Goal: Task Accomplishment & Management: Use online tool/utility

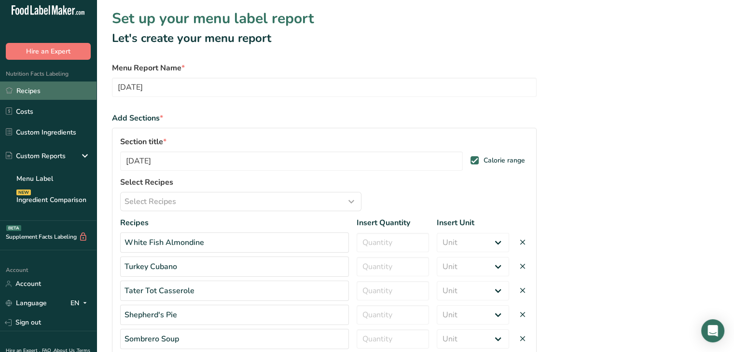
click at [21, 92] on link "Recipes" at bounding box center [48, 91] width 96 height 18
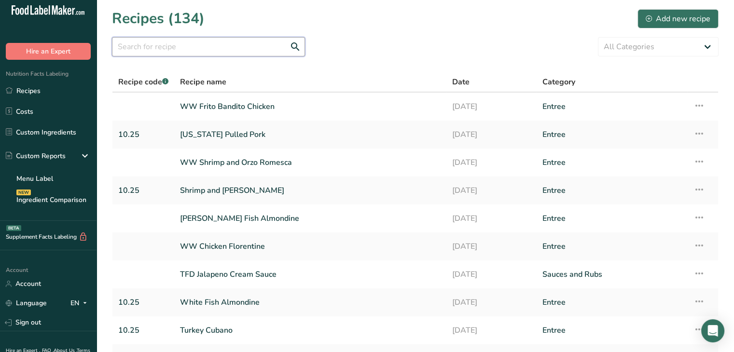
click at [213, 51] on input "text" at bounding box center [208, 46] width 193 height 19
click at [186, 50] on input "text" at bounding box center [208, 46] width 193 height 19
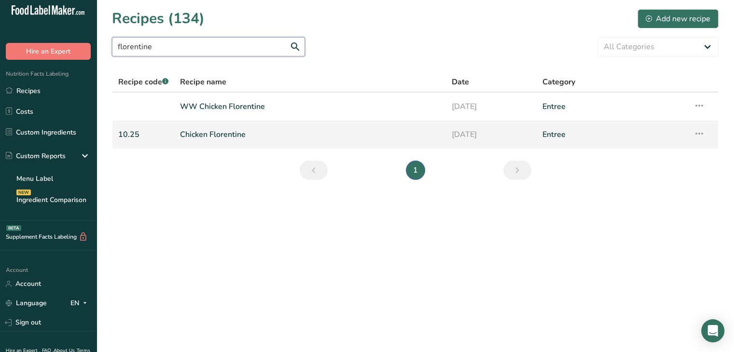
type input "florentine"
click at [209, 139] on link "Chicken Florentine" at bounding box center [310, 134] width 260 height 20
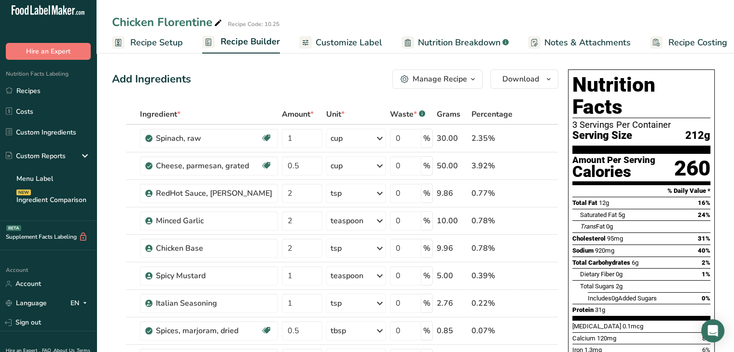
click at [433, 40] on span "Nutrition Breakdown" at bounding box center [459, 42] width 82 height 13
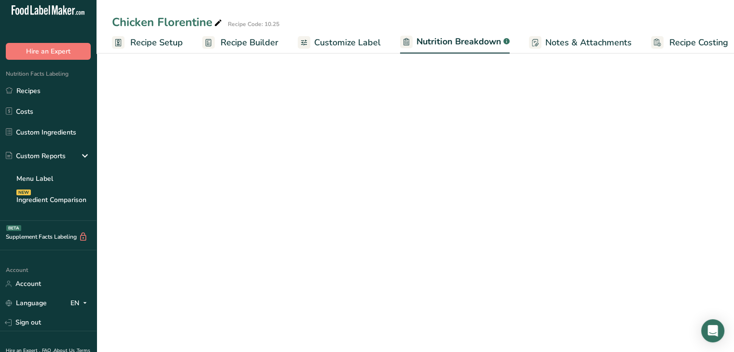
scroll to position [0, 9]
select select "Calories"
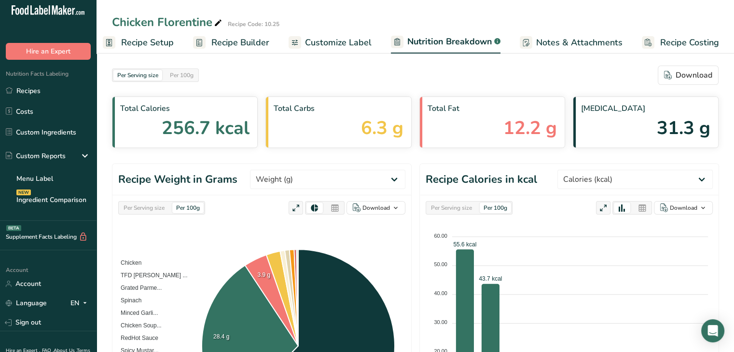
click at [157, 42] on span "Recipe Setup" at bounding box center [147, 42] width 53 height 13
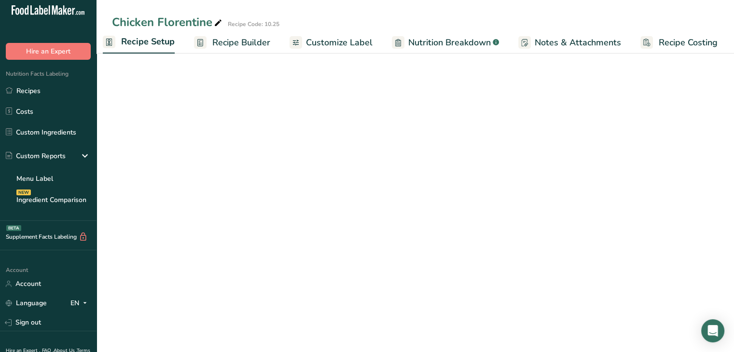
scroll to position [0, 3]
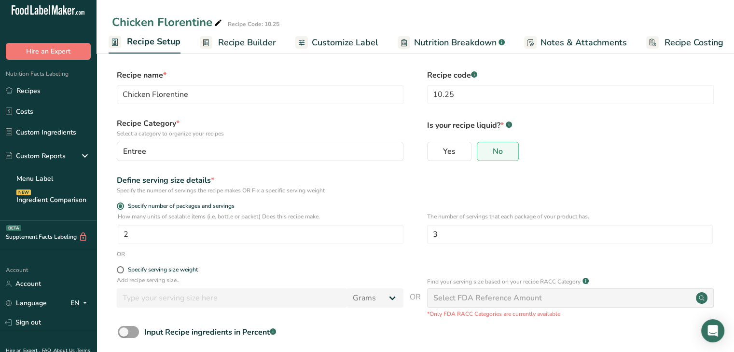
click at [233, 39] on span "Recipe Builder" at bounding box center [247, 42] width 58 height 13
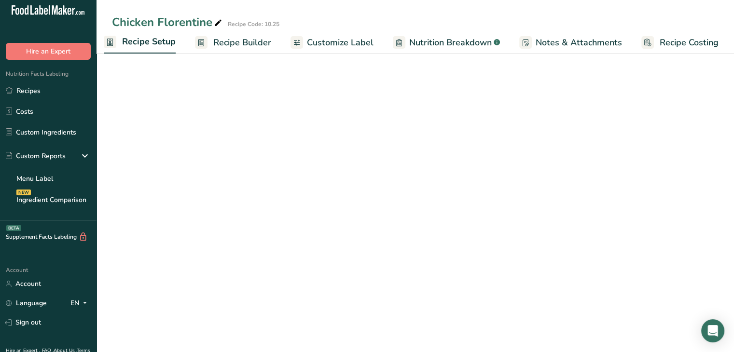
scroll to position [0, 8]
select select "Calories"
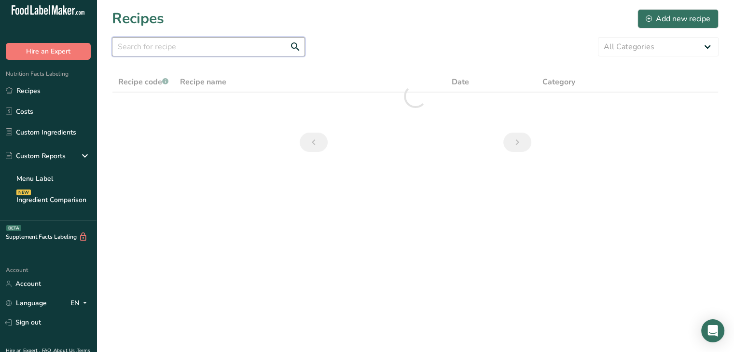
click at [137, 44] on input "text" at bounding box center [208, 46] width 193 height 19
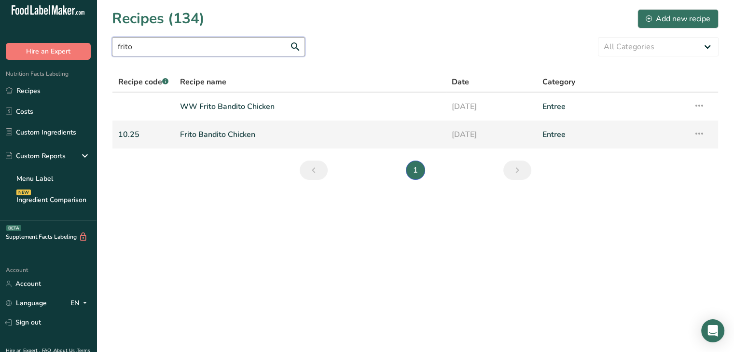
type input "frito"
click at [203, 130] on link "Frito Bandito Chicken" at bounding box center [310, 134] width 260 height 20
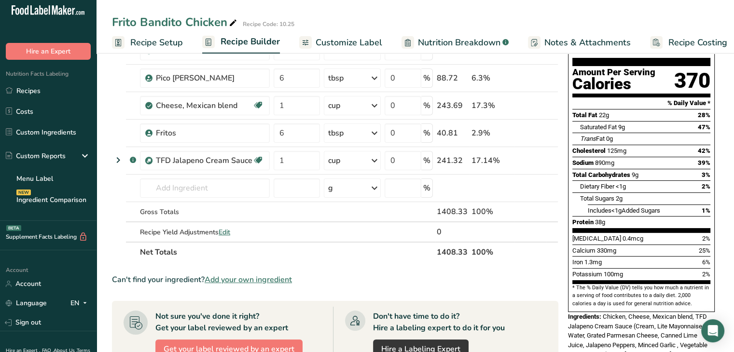
scroll to position [106, 0]
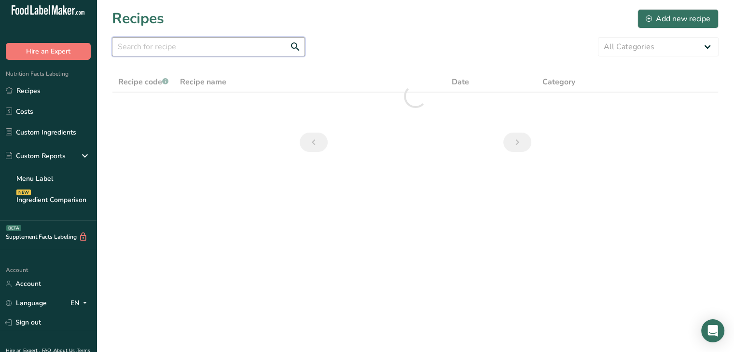
click at [179, 44] on input "text" at bounding box center [208, 46] width 193 height 19
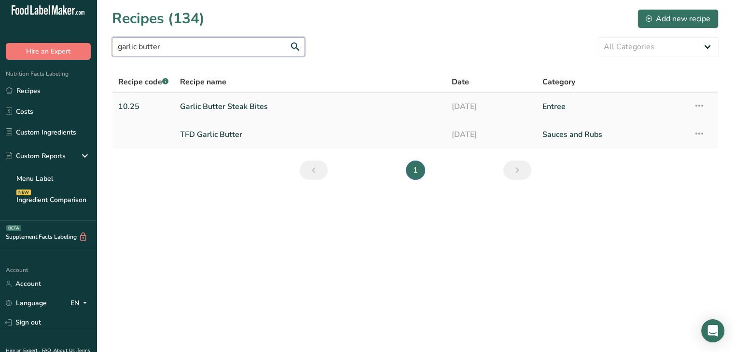
type input "garlic butter"
click at [201, 105] on link "Garlic Butter Steak Bites" at bounding box center [310, 106] width 260 height 20
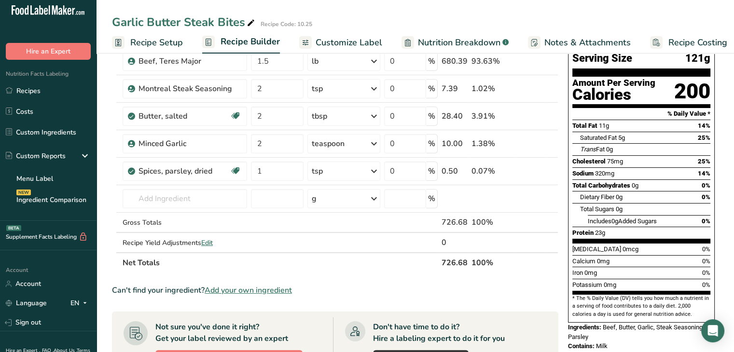
scroll to position [81, 0]
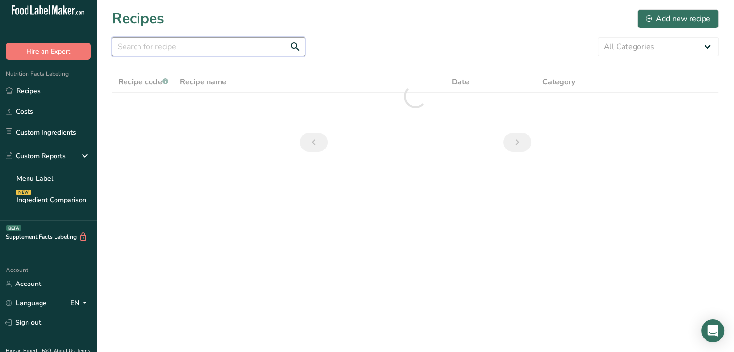
click at [145, 42] on input "text" at bounding box center [208, 46] width 193 height 19
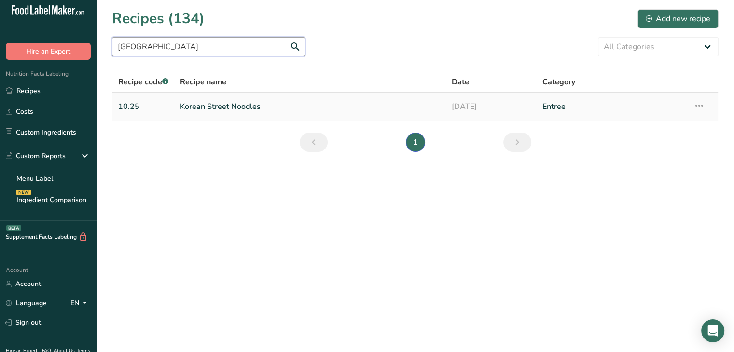
type input "korean street"
click at [193, 105] on link "Korean Street Noodles" at bounding box center [310, 106] width 260 height 20
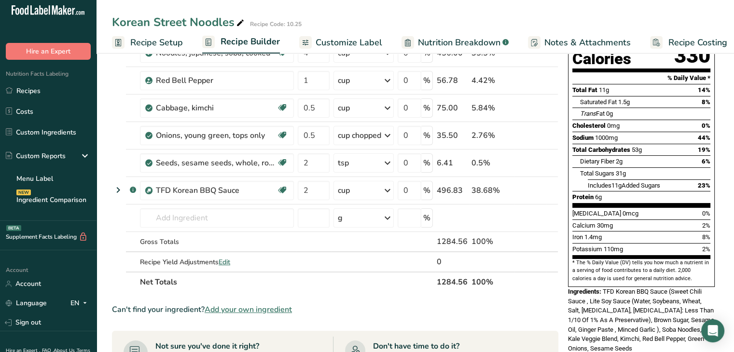
scroll to position [112, 0]
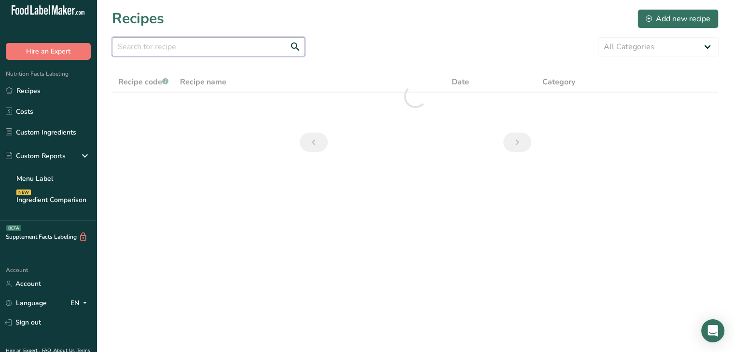
click at [158, 48] on input "text" at bounding box center [208, 46] width 193 height 19
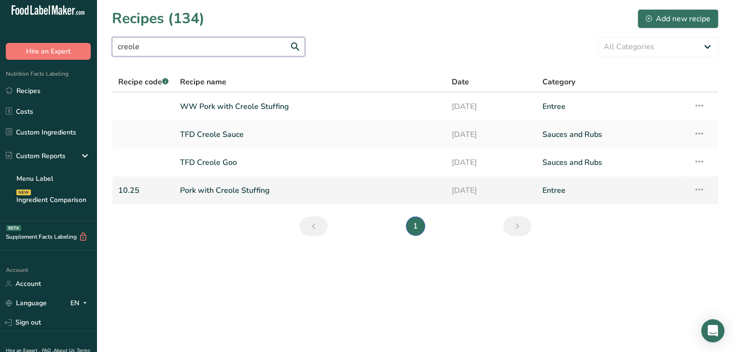
type input "creole"
click at [205, 188] on link "Pork with Creole Stuffing" at bounding box center [310, 190] width 260 height 20
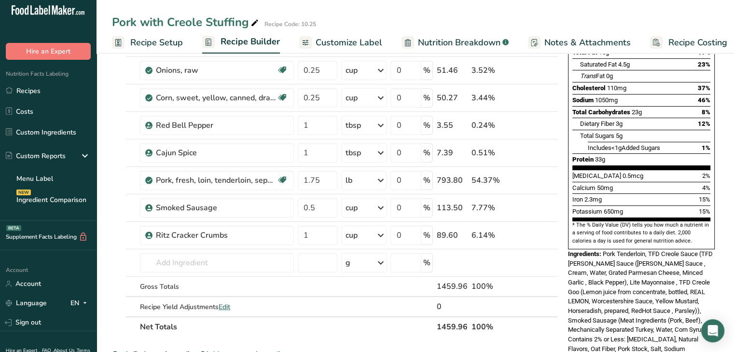
scroll to position [218, 0]
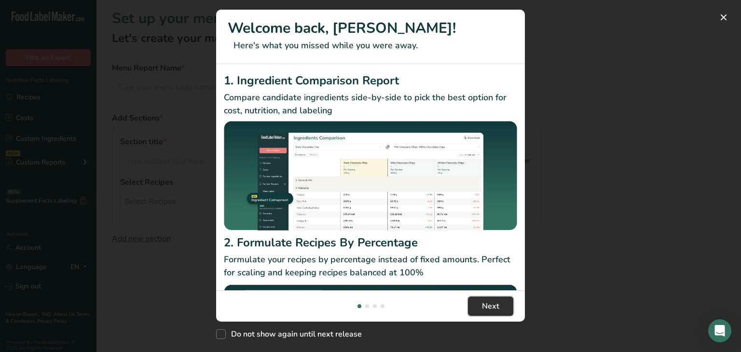
click at [481, 303] on button "Next" at bounding box center [490, 306] width 45 height 19
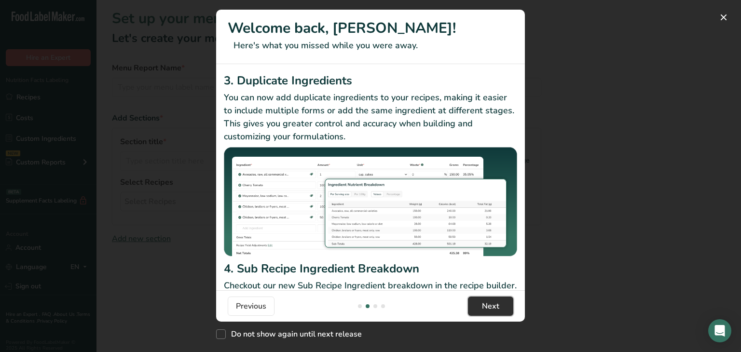
click at [481, 303] on button "Next" at bounding box center [490, 306] width 45 height 19
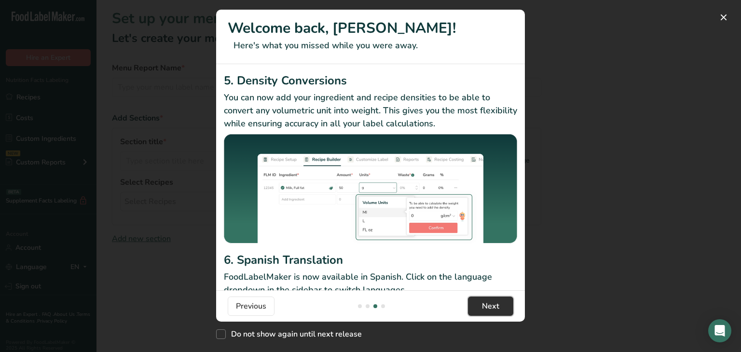
click at [481, 303] on button "Next" at bounding box center [490, 306] width 45 height 19
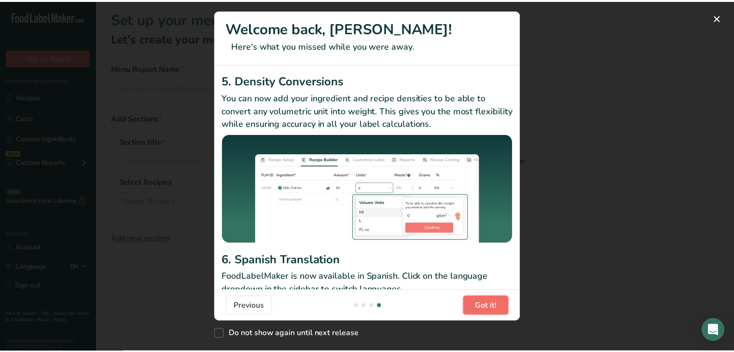
scroll to position [0, 926]
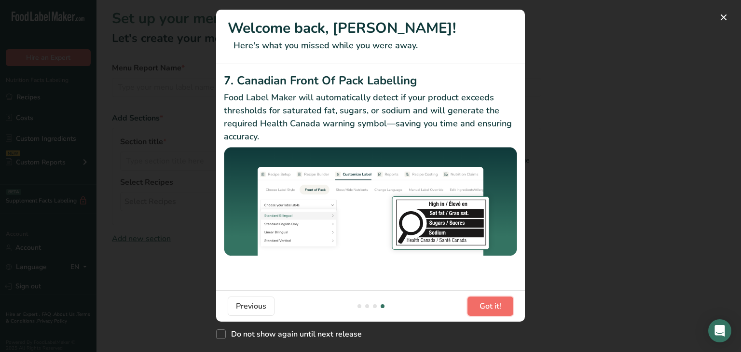
click at [481, 303] on span "Got it!" at bounding box center [491, 307] width 22 height 12
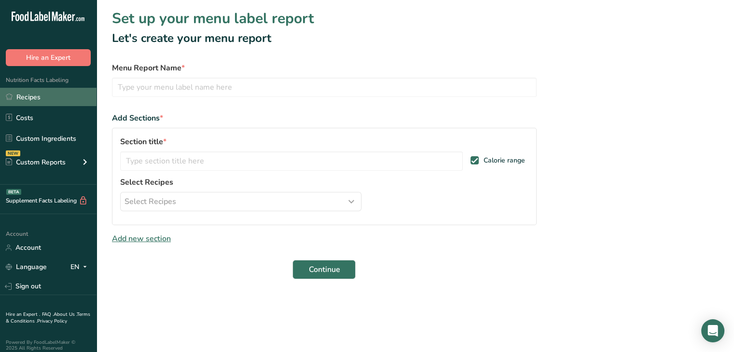
click at [30, 97] on link "Recipes" at bounding box center [48, 97] width 96 height 18
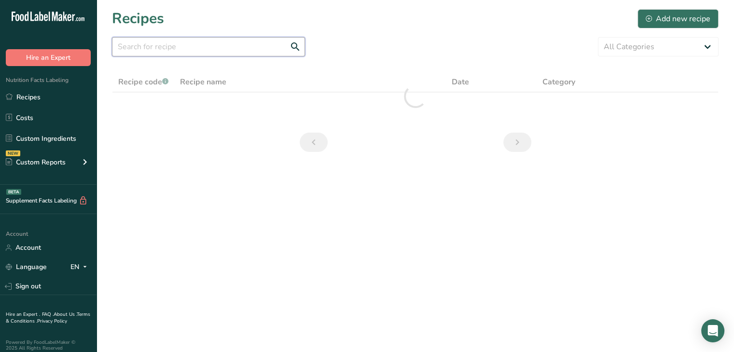
click at [134, 46] on input "text" at bounding box center [208, 46] width 193 height 19
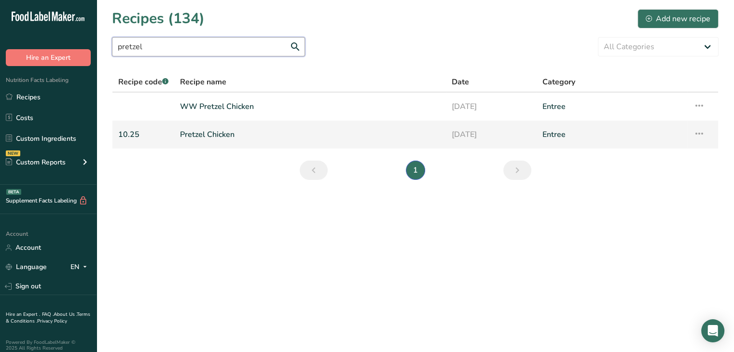
type input "pretzel"
click at [199, 132] on link "Pretzel Chicken" at bounding box center [310, 134] width 260 height 20
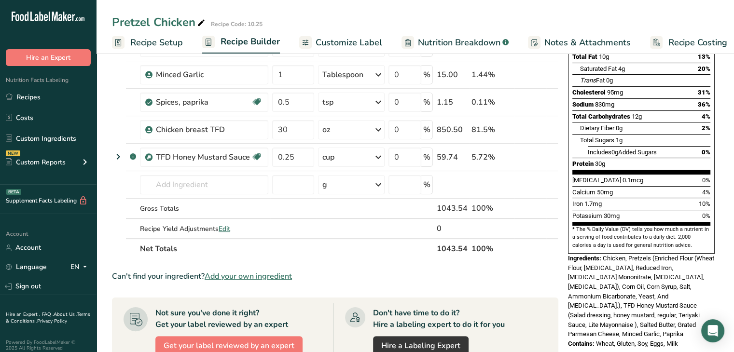
scroll to position [147, 0]
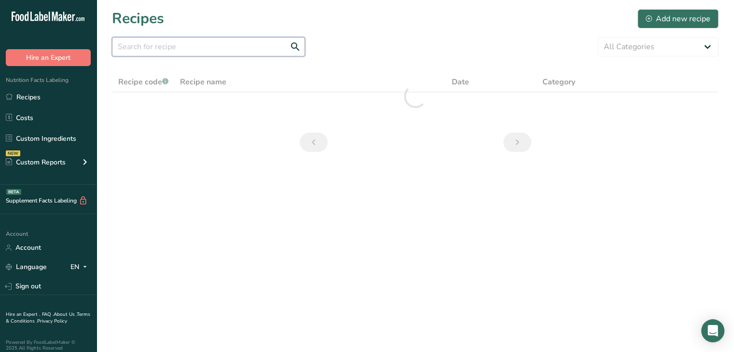
click at [150, 42] on input "text" at bounding box center [208, 46] width 193 height 19
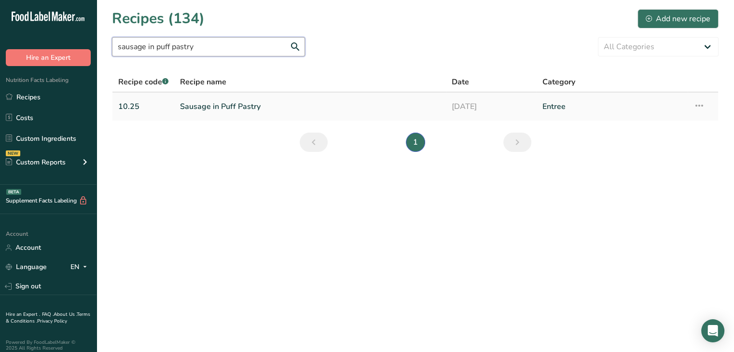
type input "sausage in puff pastry"
click at [206, 107] on link "Sausage in Puff Pastry" at bounding box center [310, 106] width 260 height 20
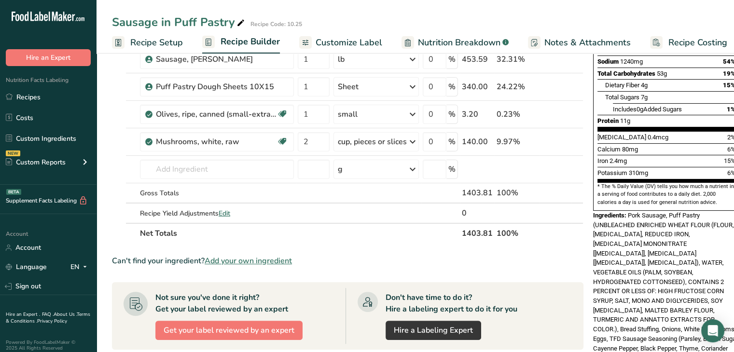
scroll to position [191, 0]
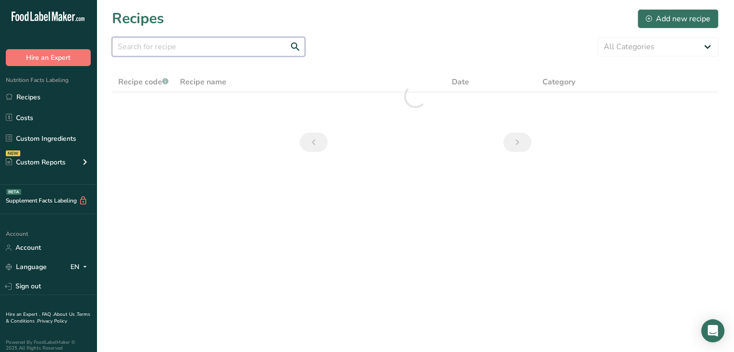
click at [156, 46] on input "text" at bounding box center [208, 46] width 193 height 19
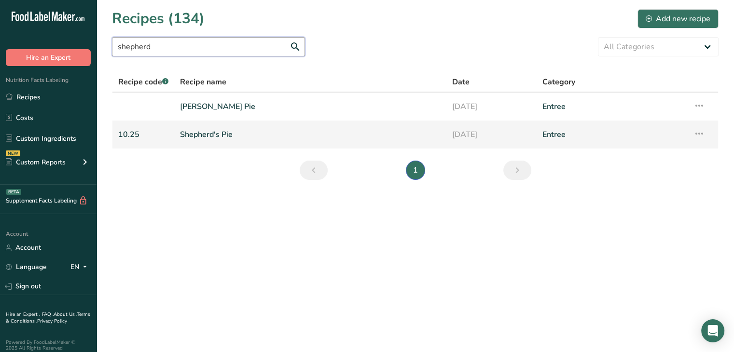
type input "shepherd"
click at [204, 137] on link "Shepherd's Pie" at bounding box center [310, 134] width 260 height 20
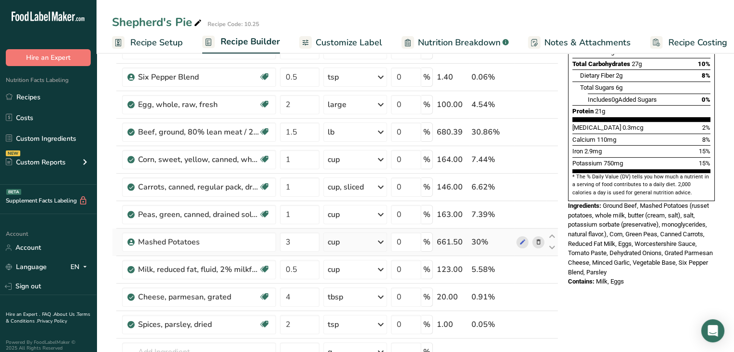
scroll to position [200, 0]
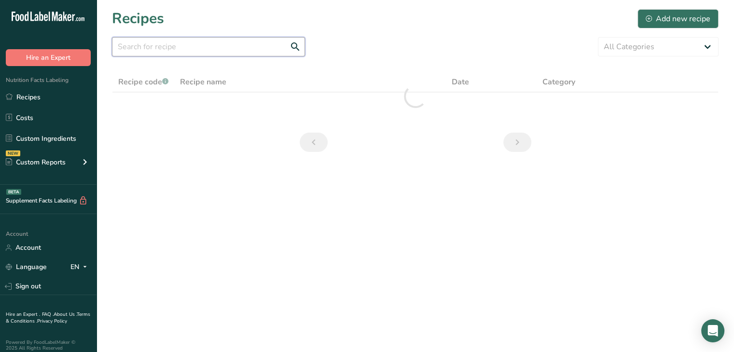
click at [136, 44] on input "text" at bounding box center [208, 46] width 193 height 19
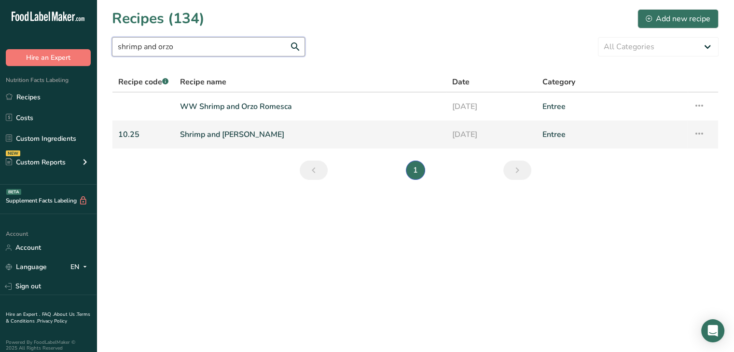
type input "shrimp and orzo"
click at [190, 132] on link "Shrimp and [PERSON_NAME]" at bounding box center [310, 134] width 260 height 20
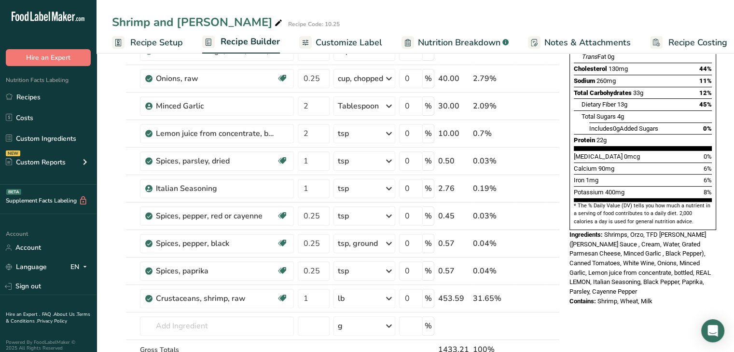
scroll to position [189, 0]
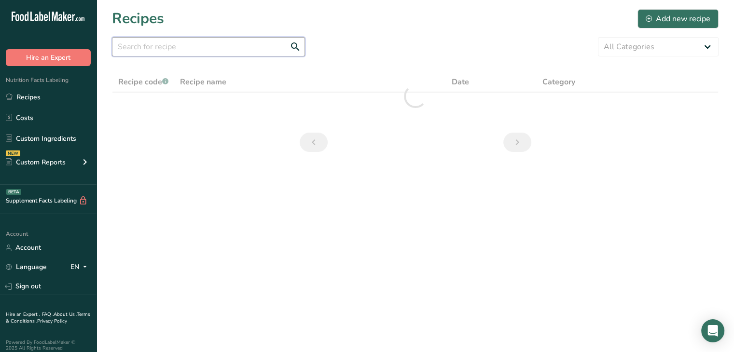
click at [143, 43] on input "text" at bounding box center [208, 46] width 193 height 19
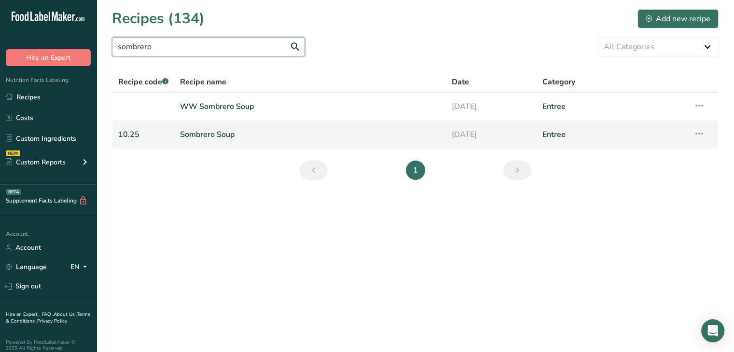
type input "sombrero"
click at [195, 136] on link "Sombrero Soup" at bounding box center [310, 134] width 260 height 20
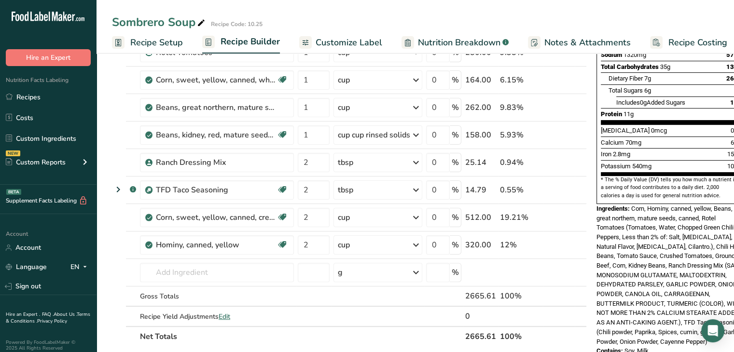
scroll to position [196, 0]
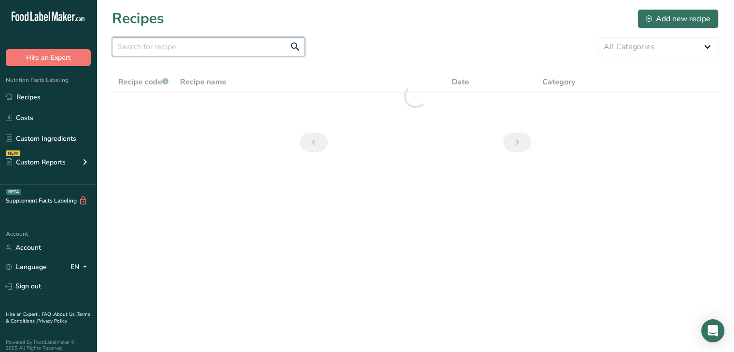
click at [162, 47] on input "text" at bounding box center [208, 46] width 193 height 19
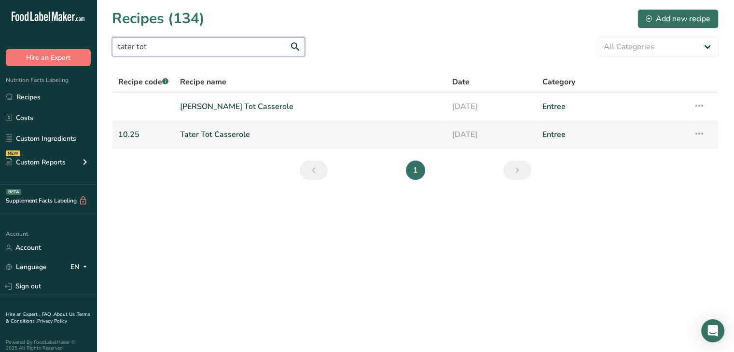
type input "tater tot"
click at [198, 132] on link "Tater Tot Casserole" at bounding box center [310, 134] width 260 height 20
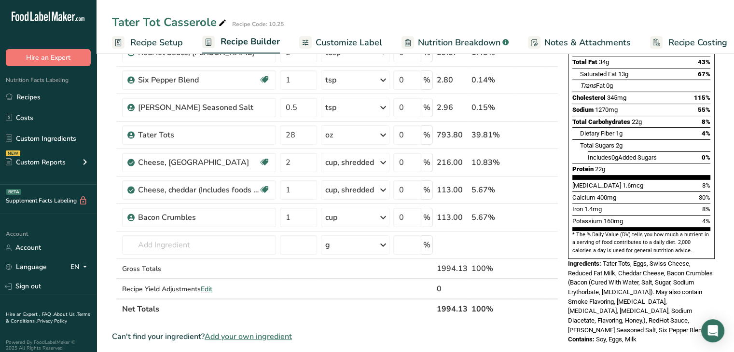
scroll to position [148, 0]
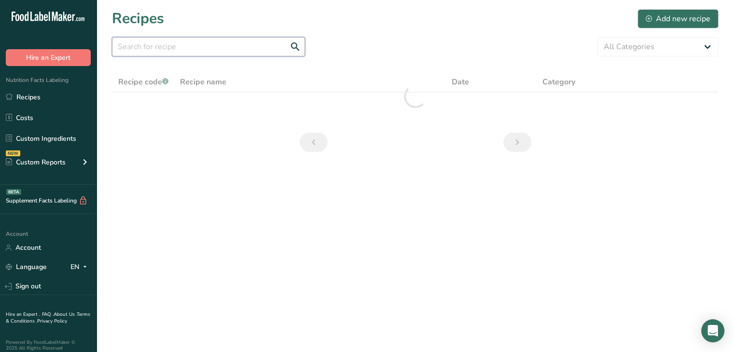
click at [137, 45] on input "text" at bounding box center [208, 46] width 193 height 19
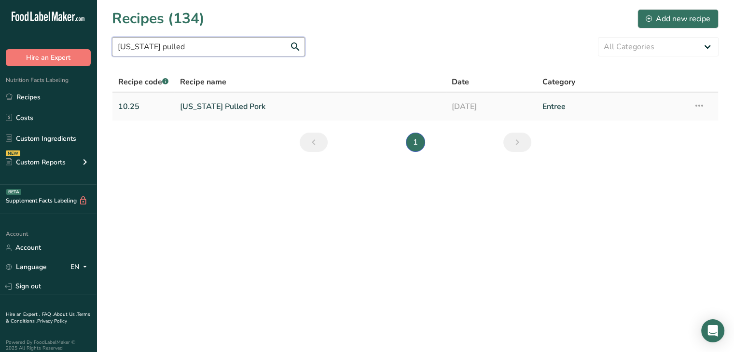
type input "[US_STATE] pulled"
click at [192, 108] on link "[US_STATE] Pulled Pork" at bounding box center [310, 106] width 260 height 20
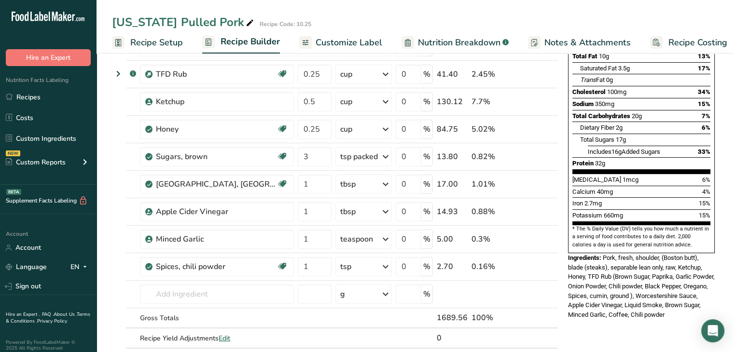
scroll to position [151, 0]
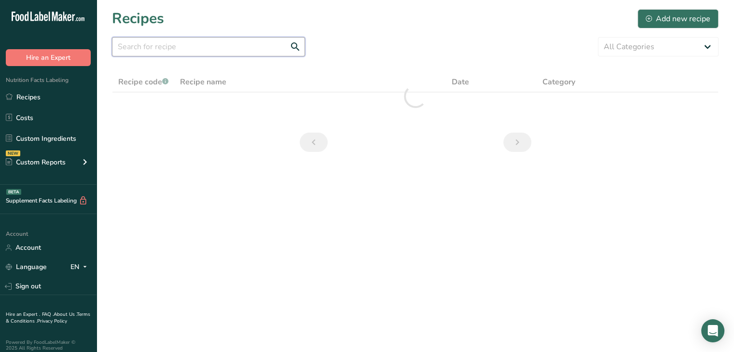
click at [143, 42] on input "text" at bounding box center [208, 46] width 193 height 19
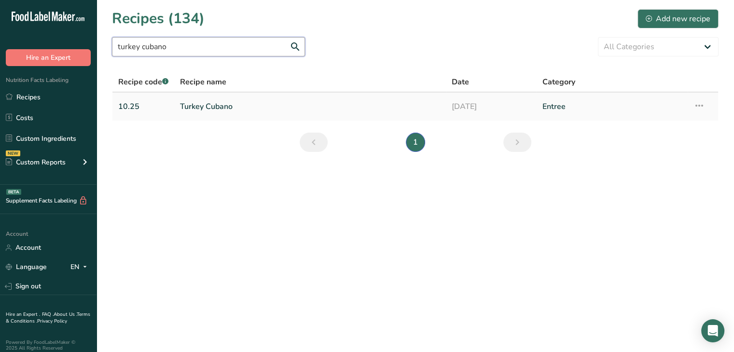
type input "turkey cubano"
click at [197, 103] on link "Turkey Cubano" at bounding box center [310, 106] width 260 height 20
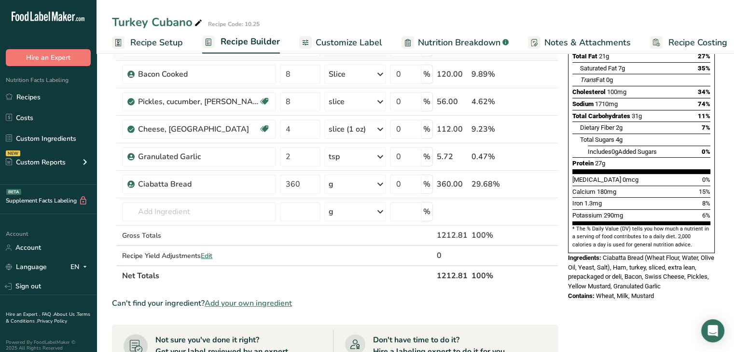
scroll to position [148, 0]
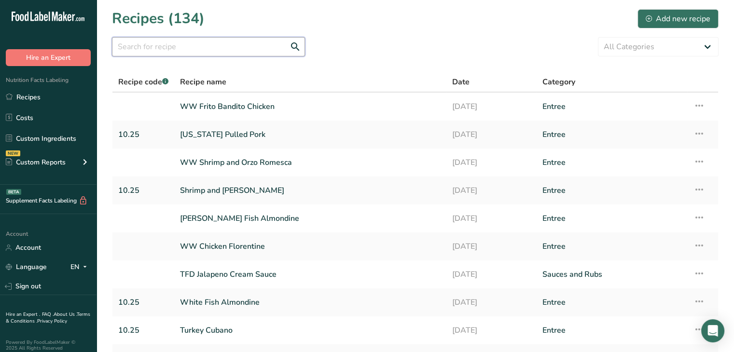
click at [134, 43] on input "text" at bounding box center [208, 46] width 193 height 19
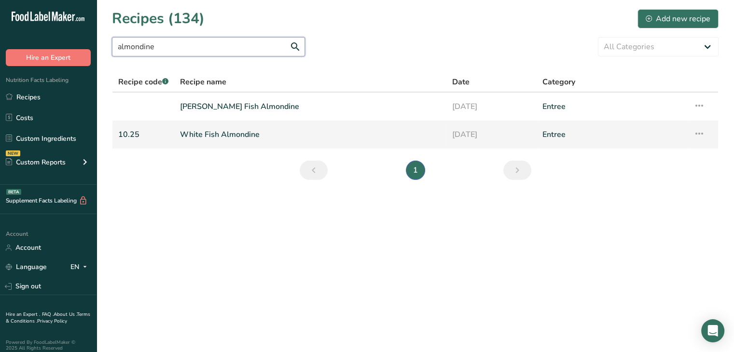
type input "almondine"
click at [204, 127] on link "White Fish Almondine" at bounding box center [310, 134] width 260 height 20
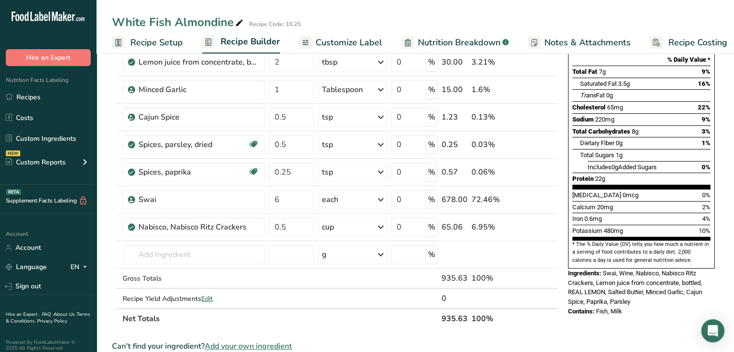
scroll to position [132, 0]
